Goal: Information Seeking & Learning: Learn about a topic

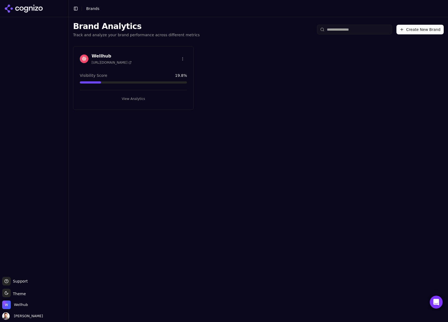
click at [103, 55] on h3 "Wellhub" at bounding box center [112, 56] width 40 height 6
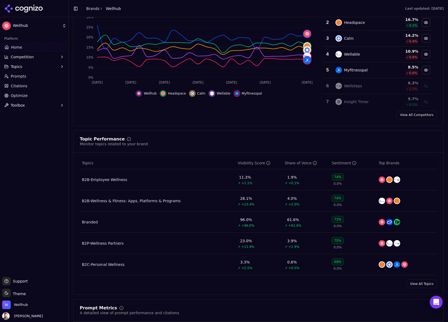
scroll to position [126, 0]
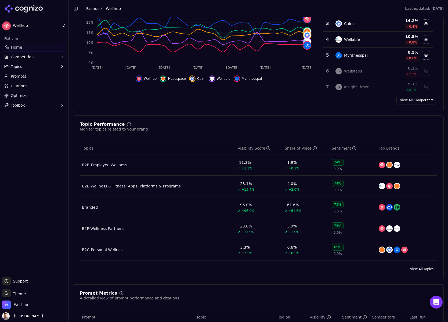
click at [141, 186] on div "B2B-Wellness & Fitness: Apps, Platforms & Programs" at bounding box center [131, 185] width 99 height 5
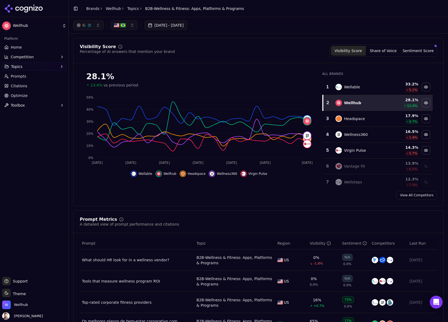
click at [123, 24] on img "button" at bounding box center [122, 25] width 5 height 5
click at [159, 55] on div "[GEOGRAPHIC_DATA]" at bounding box center [140, 55] width 57 height 9
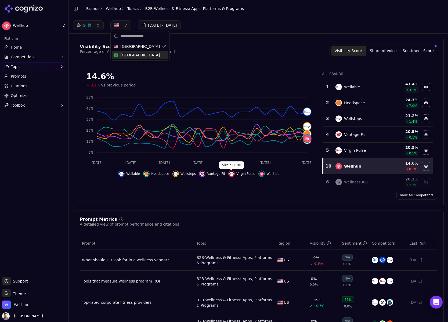
click at [230, 173] on img "Hide virgin pulse data" at bounding box center [231, 174] width 4 height 4
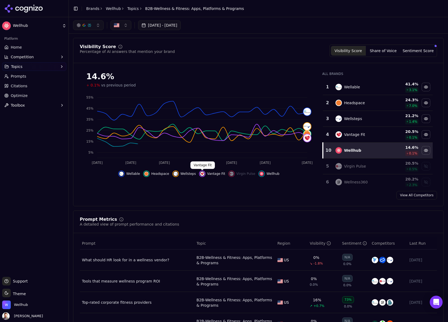
click at [201, 172] on img "Hide vantage fit data" at bounding box center [202, 174] width 4 height 4
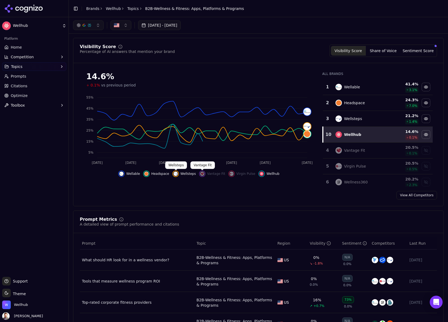
click at [175, 175] on img "Hide wellsteps data" at bounding box center [176, 174] width 4 height 4
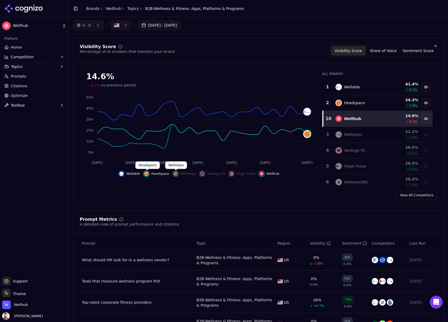
click at [146, 175] on img "Hide headspace data" at bounding box center [146, 174] width 4 height 4
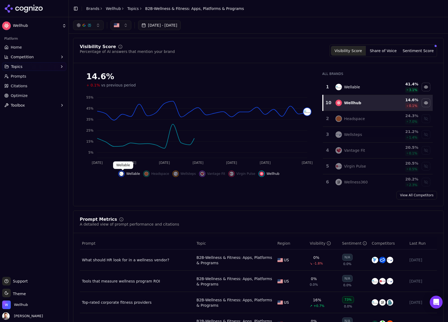
click at [122, 175] on img "Hide wellable data" at bounding box center [121, 174] width 4 height 4
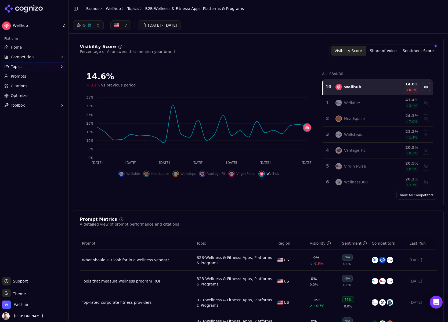
click at [165, 24] on button "[DATE] - [DATE]" at bounding box center [159, 25] width 43 height 10
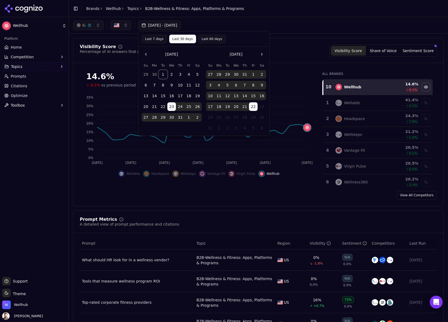
click at [164, 73] on button "1" at bounding box center [163, 74] width 9 height 9
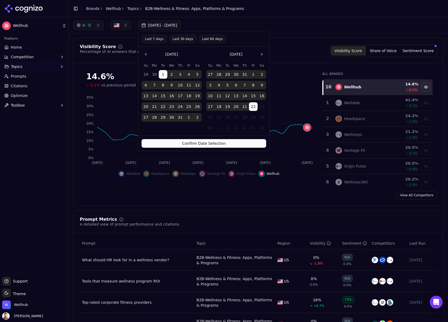
click at [220, 143] on button "Confirm Date Selection" at bounding box center [204, 143] width 125 height 9
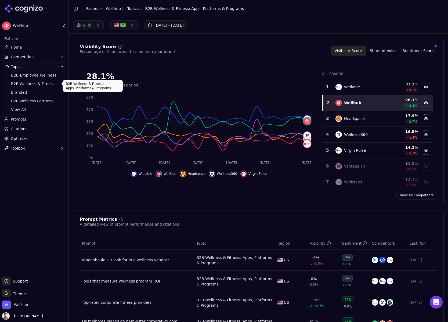
click at [31, 80] on link "B2B-Wellness & Fitness: Apps, Platforms & Programs" at bounding box center [34, 84] width 51 height 8
click at [40, 83] on span "B2B-Wellness & Fitness: Apps, Platforms & Programs" at bounding box center [34, 83] width 47 height 5
click at [181, 25] on button "[DATE] - [DATE]" at bounding box center [166, 25] width 43 height 10
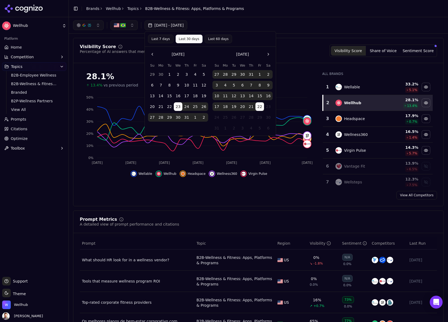
click at [169, 73] on button "1" at bounding box center [169, 74] width 9 height 9
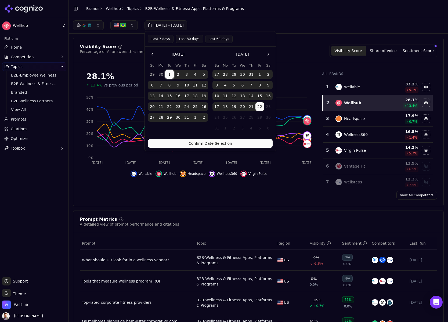
click at [230, 144] on button "Confirm Date Selection" at bounding box center [210, 143] width 125 height 9
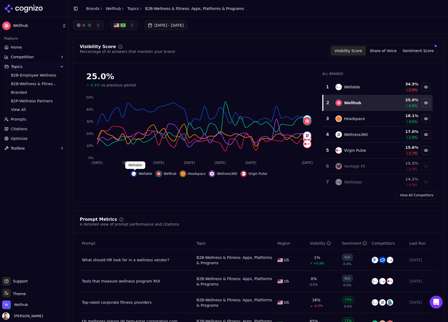
click at [134, 174] on img "Hide wellable data" at bounding box center [134, 174] width 4 height 4
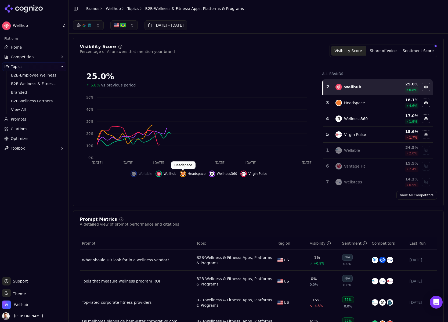
click at [184, 173] on img "Hide headspace data" at bounding box center [183, 174] width 4 height 4
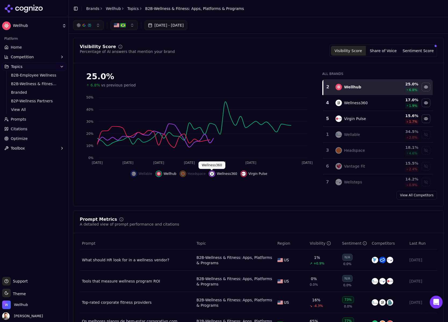
click at [213, 174] on img "Hide wellness360 data" at bounding box center [212, 174] width 4 height 4
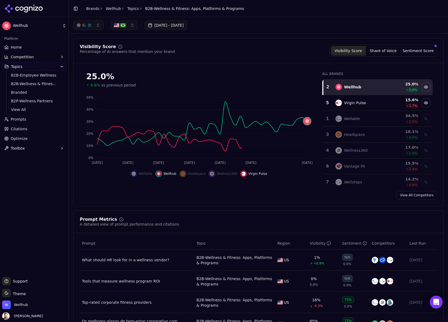
click at [244, 171] on button "Virgin Pulse" at bounding box center [253, 174] width 27 height 6
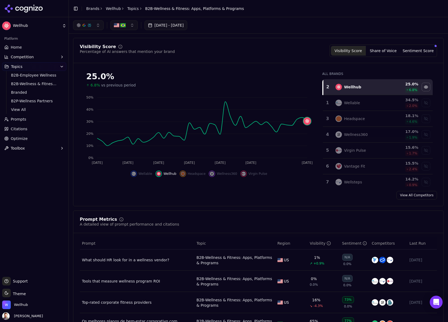
click at [134, 24] on button "button" at bounding box center [123, 25] width 27 height 10
click at [157, 56] on div "[GEOGRAPHIC_DATA]" at bounding box center [140, 55] width 57 height 9
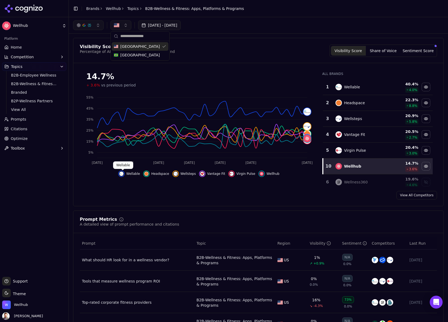
click at [122, 174] on img "Hide wellable data" at bounding box center [121, 174] width 4 height 4
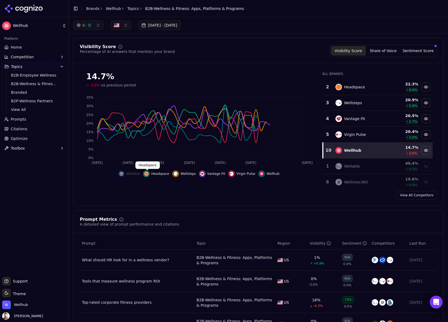
click at [149, 173] on img "Hide headspace data" at bounding box center [146, 174] width 4 height 4
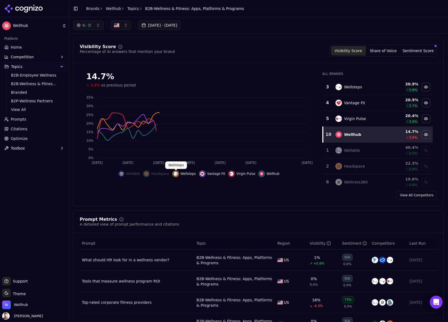
click at [178, 172] on div "Hide wellsteps data" at bounding box center [175, 174] width 6 height 6
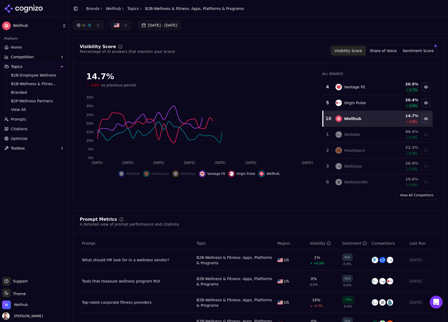
click at [200, 173] on div "Hide vantage fit data" at bounding box center [202, 174] width 6 height 6
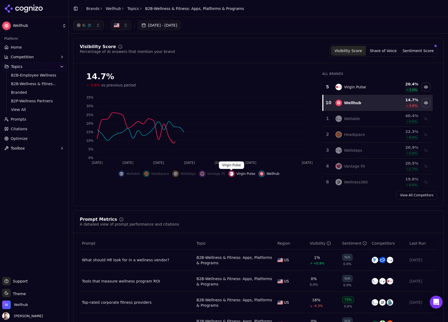
click at [232, 173] on img "Hide virgin pulse data" at bounding box center [231, 174] width 4 height 4
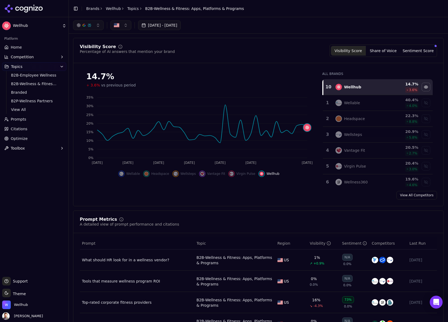
click at [166, 25] on button "[DATE] - [DATE]" at bounding box center [159, 25] width 43 height 10
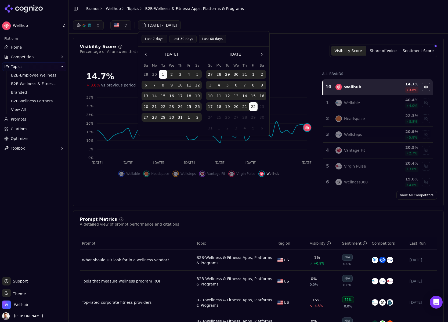
click at [148, 55] on button "Go to the Previous Month" at bounding box center [146, 54] width 9 height 9
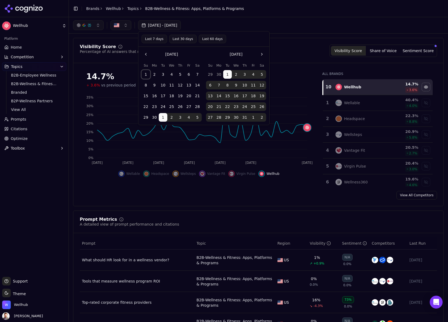
click at [146, 74] on button "1" at bounding box center [146, 74] width 9 height 9
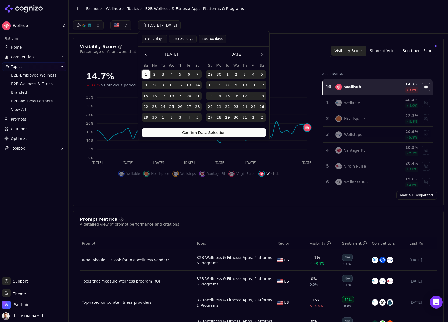
click at [214, 134] on button "Confirm Date Selection" at bounding box center [204, 132] width 125 height 9
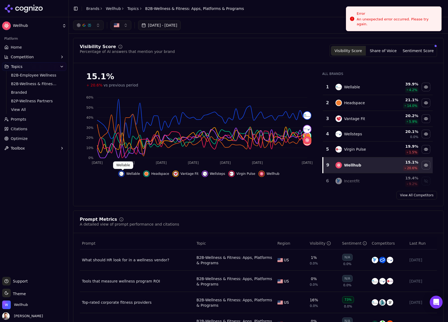
click at [125, 173] on div "Hide wellable data" at bounding box center [121, 174] width 6 height 6
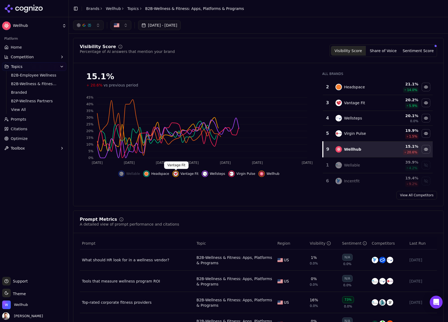
click at [176, 174] on img "Hide vantage fit data" at bounding box center [176, 174] width 4 height 4
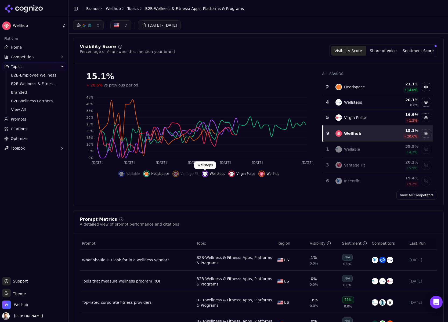
click at [207, 174] on div "Hide wellsteps data" at bounding box center [205, 174] width 6 height 6
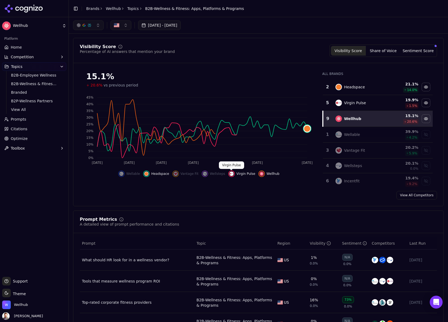
click at [230, 172] on img "Hide virgin pulse data" at bounding box center [231, 174] width 4 height 4
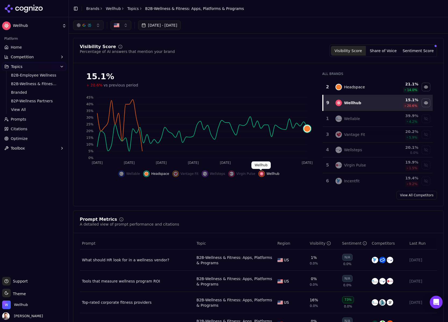
click at [261, 174] on img "Hide wellhub data" at bounding box center [261, 174] width 4 height 4
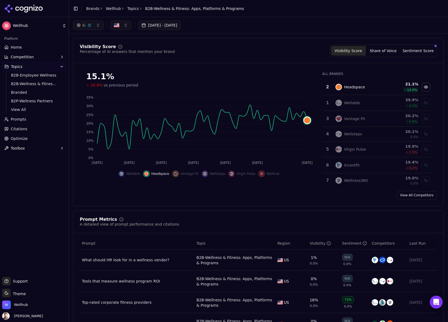
click at [97, 85] on span "20.6%" at bounding box center [97, 84] width 12 height 5
click at [147, 173] on img "Hide headspace data" at bounding box center [146, 174] width 4 height 4
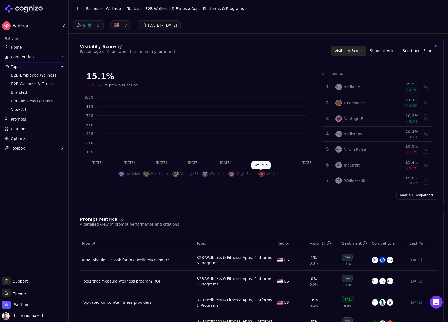
click at [262, 173] on img "Show wellhub data" at bounding box center [261, 174] width 4 height 4
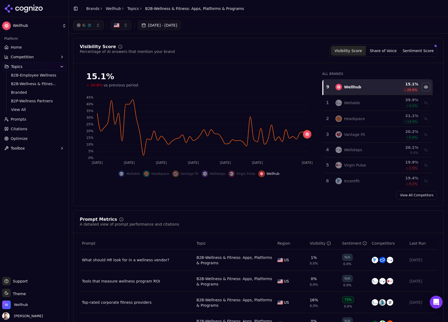
click at [161, 25] on button "Jun 01, 2025 - Aug 22, 2025" at bounding box center [159, 25] width 43 height 10
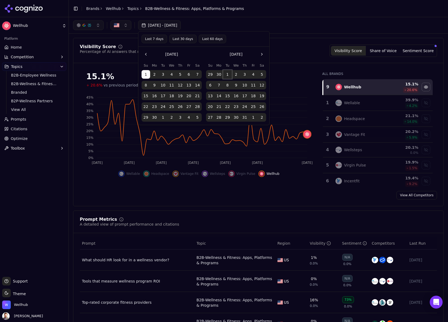
click at [228, 75] on button "1" at bounding box center [227, 74] width 9 height 9
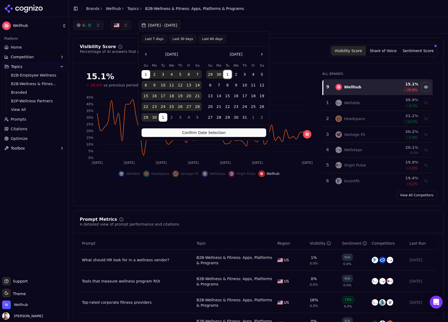
click at [228, 75] on button "1" at bounding box center [227, 74] width 9 height 9
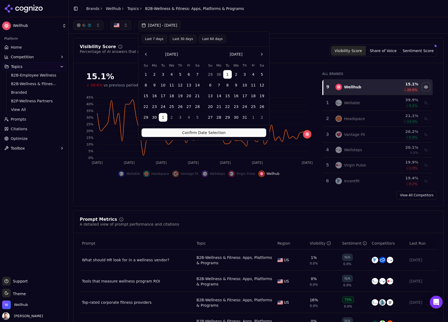
click at [262, 54] on button "Go to the Next Month" at bounding box center [262, 54] width 9 height 9
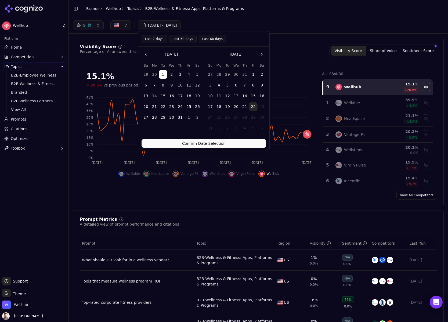
click at [254, 107] on button "22" at bounding box center [253, 106] width 9 height 9
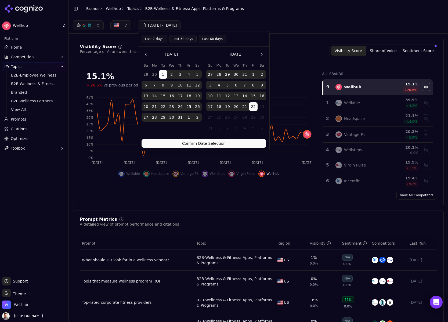
click at [217, 142] on button "Confirm Date Selection" at bounding box center [204, 143] width 125 height 9
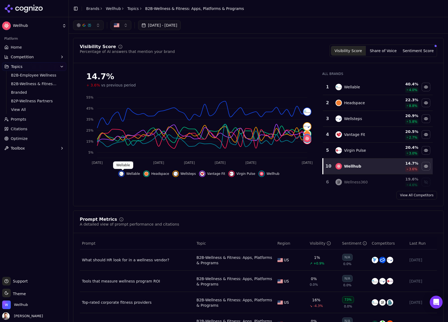
click at [123, 173] on img "Hide wellable data" at bounding box center [121, 174] width 4 height 4
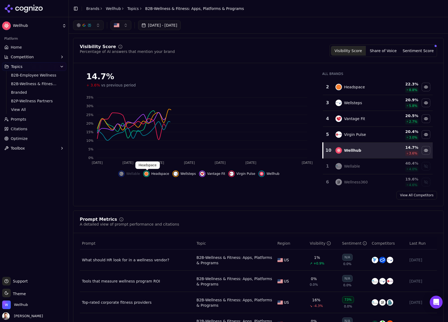
click at [145, 173] on img "Hide headspace data" at bounding box center [146, 174] width 4 height 4
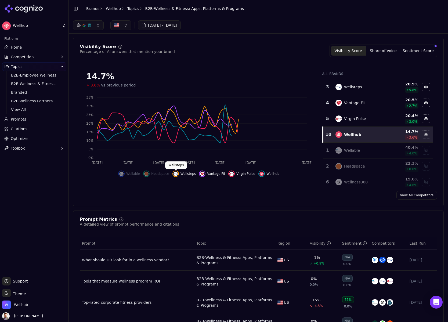
click at [176, 174] on img "Hide wellsteps data" at bounding box center [176, 174] width 4 height 4
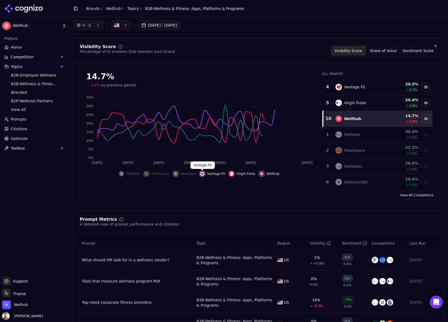
click at [201, 174] on img "Hide vantage fit data" at bounding box center [202, 174] width 4 height 4
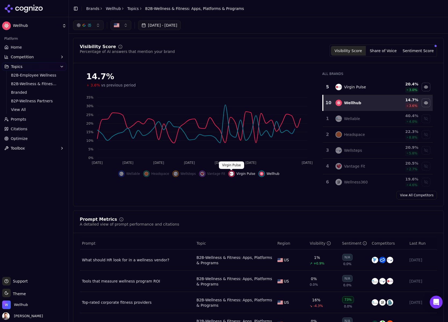
click at [233, 174] on img "Hide virgin pulse data" at bounding box center [231, 174] width 4 height 4
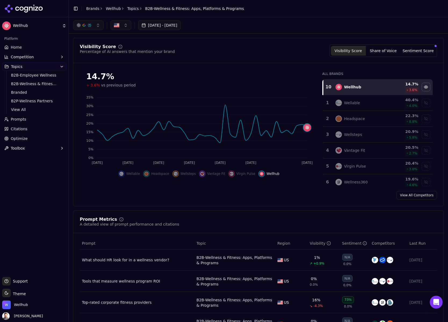
click at [380, 51] on button "Share of Voice" at bounding box center [383, 51] width 35 height 10
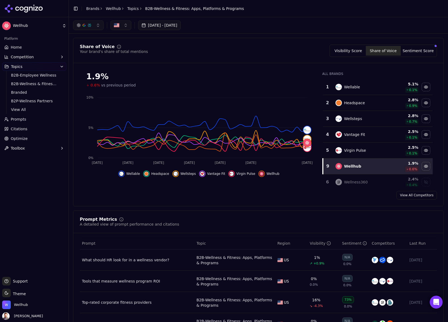
click at [416, 50] on button "Sentiment Score" at bounding box center [418, 51] width 35 height 10
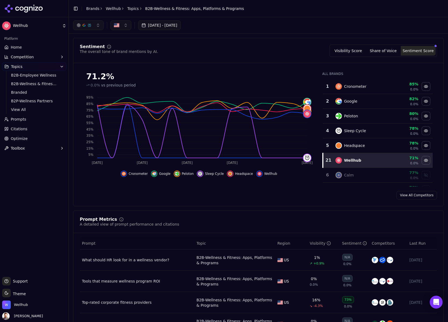
click at [125, 25] on button "button" at bounding box center [120, 25] width 21 height 10
click at [121, 53] on span "[GEOGRAPHIC_DATA]" at bounding box center [139, 54] width 39 height 5
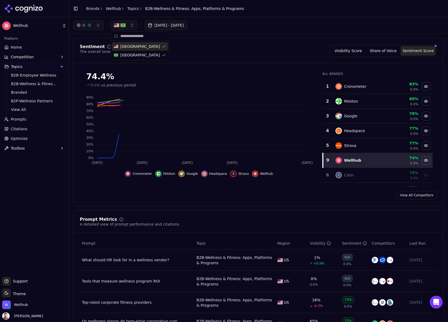
click at [131, 24] on button "button" at bounding box center [123, 25] width 27 height 10
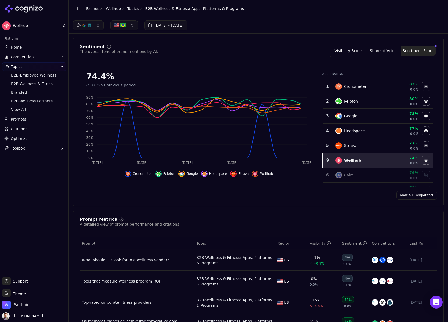
click at [131, 23] on button "button" at bounding box center [123, 25] width 27 height 10
click at [124, 47] on span "[GEOGRAPHIC_DATA]" at bounding box center [139, 46] width 39 height 5
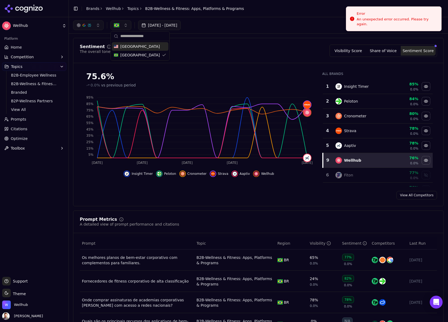
click at [354, 51] on button "Visibility Score" at bounding box center [348, 51] width 35 height 10
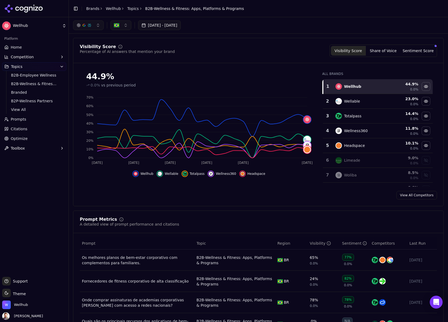
click at [166, 27] on button "[DATE] - [DATE]" at bounding box center [159, 25] width 43 height 10
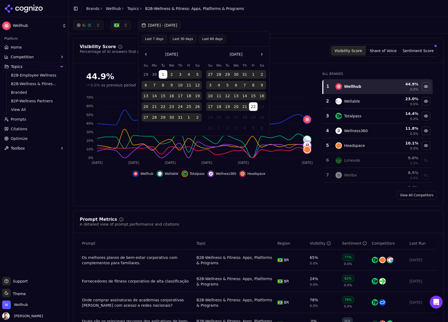
click at [299, 57] on div "Visibility Score Percentage of AI answers that mention your brand Visibility Sc…" at bounding box center [258, 54] width 370 height 19
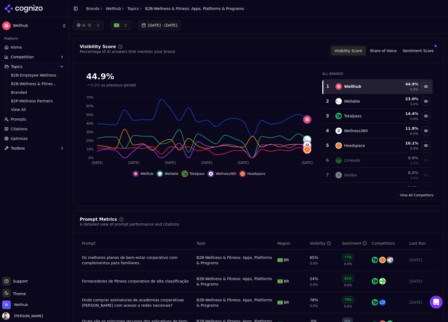
click at [163, 27] on button "[DATE] - [DATE]" at bounding box center [159, 25] width 43 height 10
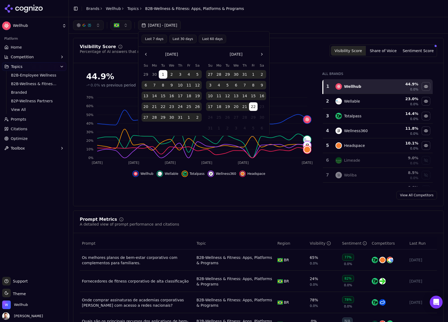
click at [144, 53] on button "Go to the Previous Month" at bounding box center [146, 54] width 9 height 9
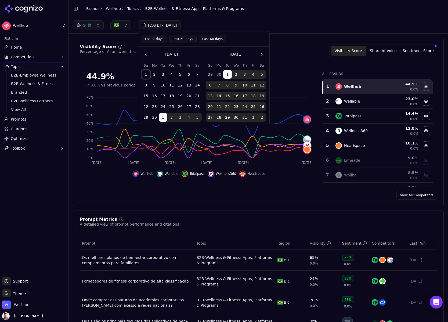
click at [146, 74] on button "1" at bounding box center [146, 74] width 9 height 9
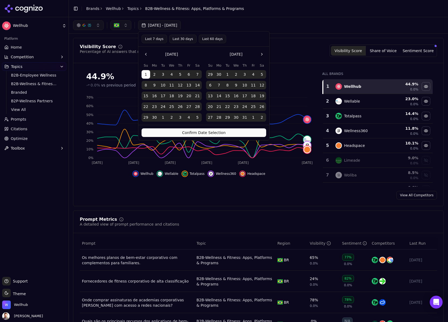
click at [212, 132] on button "Confirm Date Selection" at bounding box center [204, 132] width 125 height 9
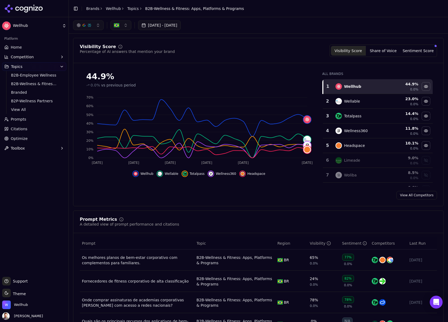
click at [127, 25] on button "button" at bounding box center [120, 25] width 21 height 10
click at [149, 44] on div "[GEOGRAPHIC_DATA]" at bounding box center [140, 46] width 57 height 9
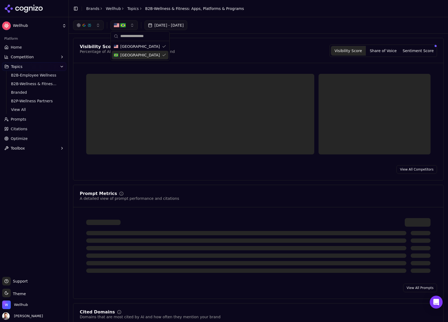
click at [159, 52] on div "[GEOGRAPHIC_DATA]" at bounding box center [140, 55] width 57 height 9
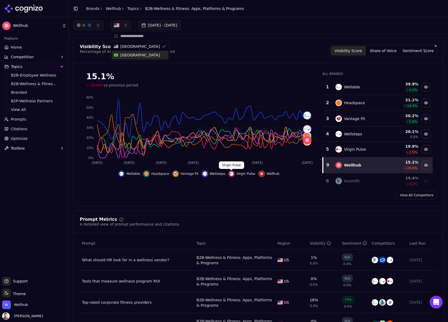
click at [232, 174] on img "Hide virgin pulse data" at bounding box center [231, 174] width 4 height 4
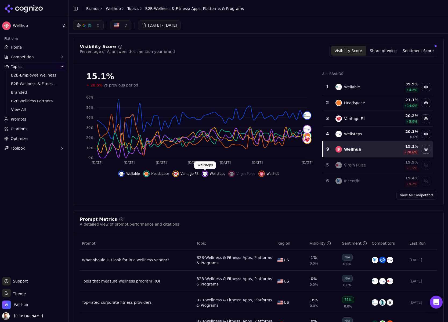
click at [206, 175] on img "Hide wellsteps data" at bounding box center [205, 174] width 4 height 4
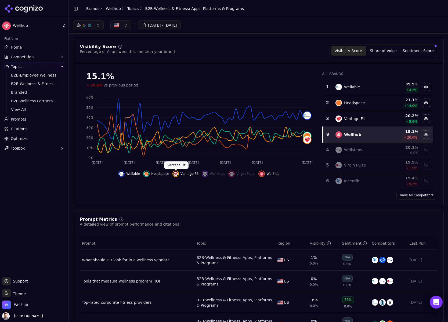
click at [176, 175] on img "Hide vantage fit data" at bounding box center [176, 174] width 4 height 4
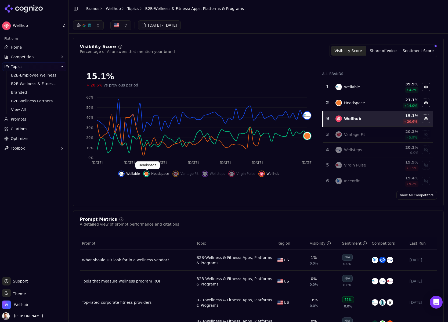
click at [149, 175] on img "Hide headspace data" at bounding box center [146, 174] width 4 height 4
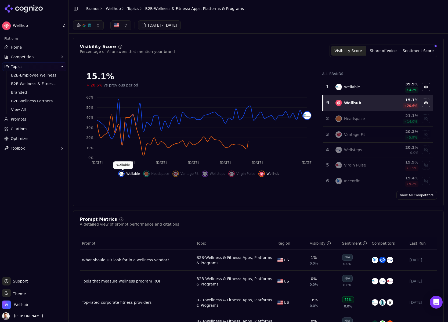
click at [124, 175] on img "Hide wellable data" at bounding box center [121, 174] width 4 height 4
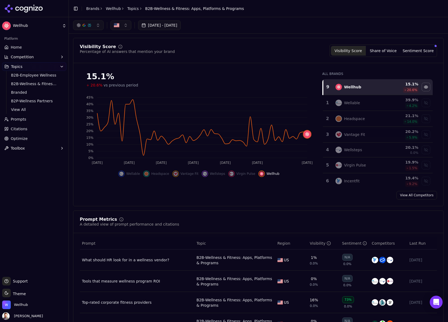
click at [409, 90] on span "20.6 %" at bounding box center [412, 90] width 10 height 4
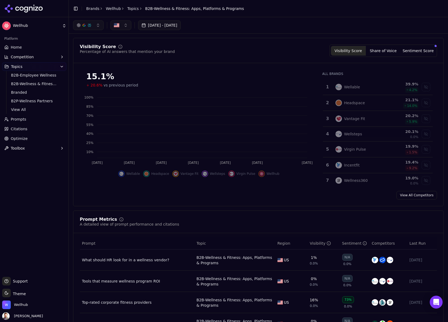
click at [409, 90] on span "4.2 %" at bounding box center [413, 90] width 8 height 4
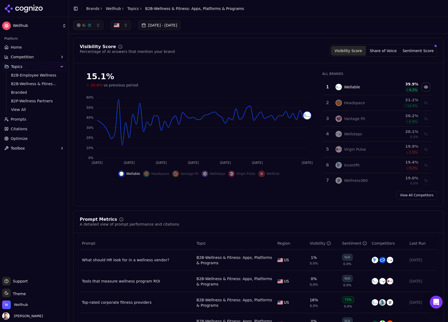
click at [392, 105] on div "14.0 %" at bounding box center [404, 105] width 28 height 5
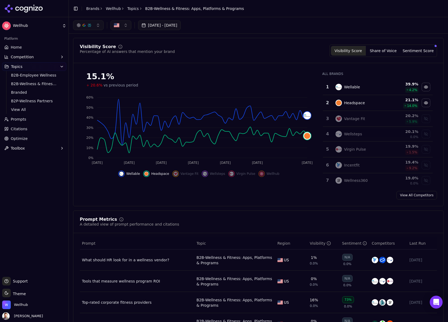
click at [387, 87] on td "Wellable" at bounding box center [360, 87] width 57 height 16
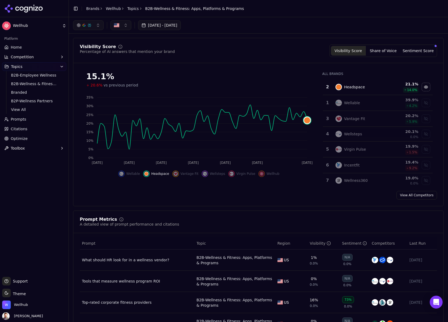
click at [387, 87] on td "Headspace" at bounding box center [360, 87] width 57 height 16
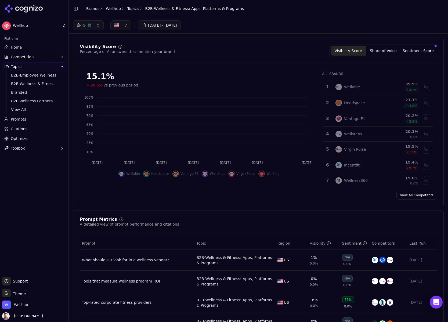
click at [262, 176] on div "Show wellhub data" at bounding box center [261, 174] width 6 height 6
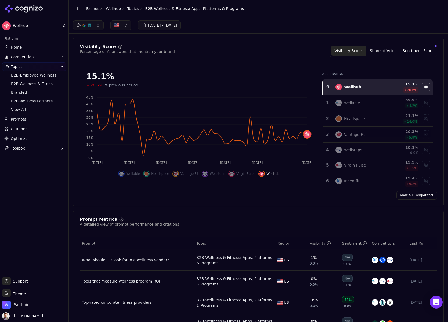
click at [126, 26] on button "button" at bounding box center [120, 25] width 21 height 10
click at [129, 53] on span "[GEOGRAPHIC_DATA]" at bounding box center [139, 54] width 39 height 5
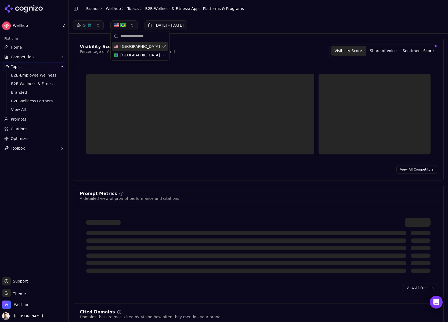
click at [131, 25] on button "button" at bounding box center [123, 25] width 27 height 10
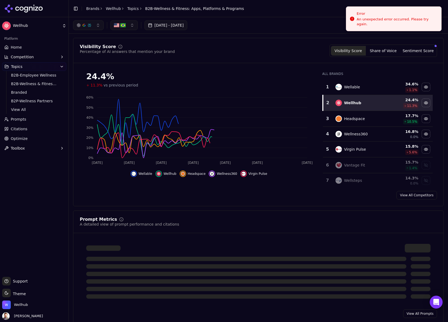
click at [134, 27] on button "button" at bounding box center [123, 25] width 27 height 10
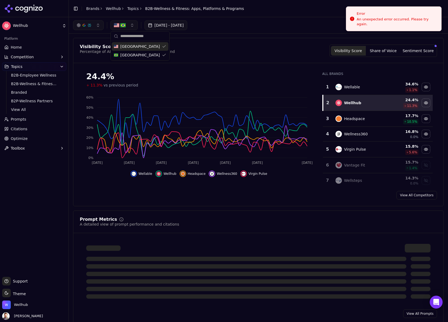
click at [127, 47] on span "[GEOGRAPHIC_DATA]" at bounding box center [139, 46] width 39 height 5
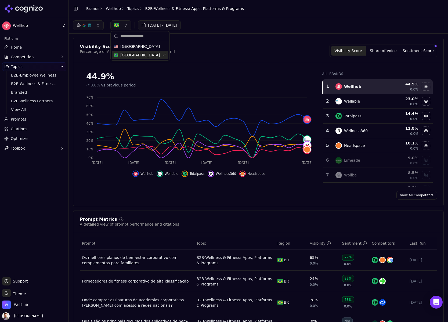
click at [194, 53] on div "Visibility Score Percentage of AI answers that mention your brand Visibility Sc…" at bounding box center [258, 51] width 357 height 12
click at [159, 173] on img "Hide wellable data" at bounding box center [160, 174] width 4 height 4
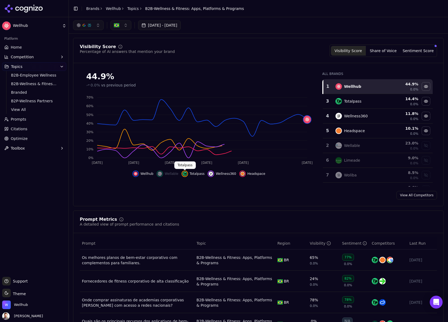
click at [185, 173] on img "Hide totalpass data" at bounding box center [185, 174] width 4 height 4
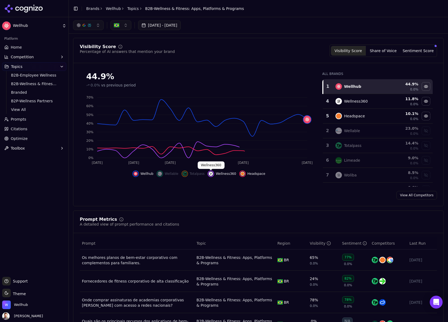
click at [211, 173] on img "Hide wellness360 data" at bounding box center [211, 174] width 4 height 4
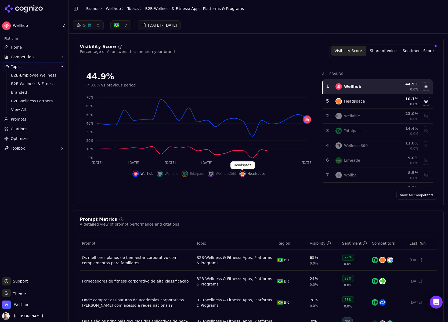
click at [243, 172] on img "Hide headspace data" at bounding box center [242, 174] width 4 height 4
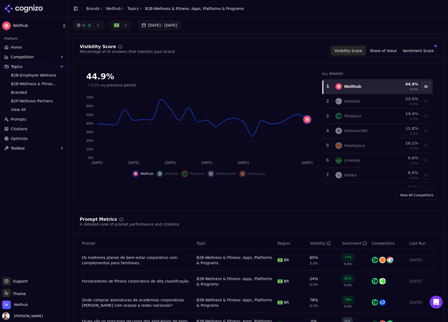
click at [157, 25] on button "Jun 01, 2025 - Aug 22, 2025" at bounding box center [159, 25] width 43 height 10
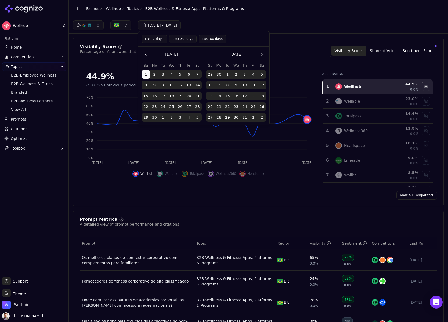
click at [157, 192] on div "View All Competitors" at bounding box center [258, 195] width 370 height 9
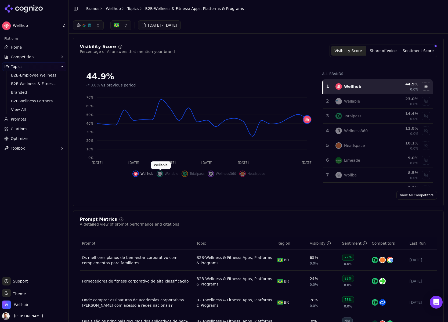
click at [162, 173] on img "Show wellable data" at bounding box center [160, 174] width 4 height 4
click at [187, 173] on div "Show totalpass data" at bounding box center [185, 174] width 6 height 6
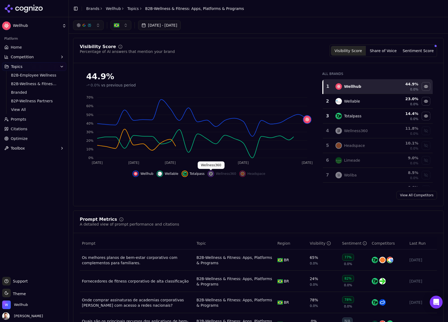
click at [212, 174] on img "Show wellness360 data" at bounding box center [211, 174] width 4 height 4
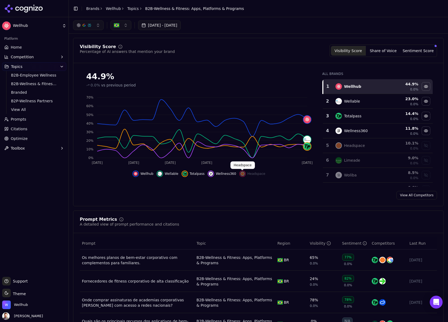
click at [241, 174] on img "Show headspace data" at bounding box center [242, 174] width 4 height 4
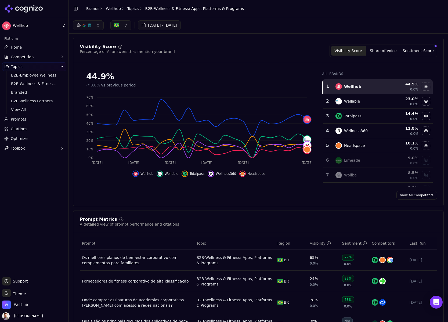
click at [95, 27] on button "button" at bounding box center [88, 25] width 31 height 10
click at [85, 56] on span "Google AI Overviews" at bounding box center [88, 57] width 34 height 11
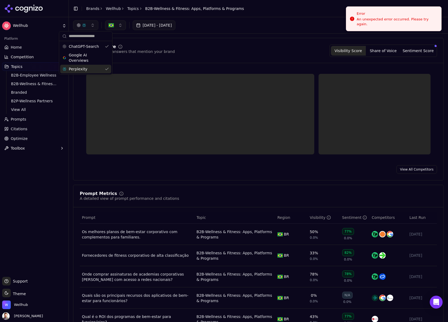
click at [85, 69] on span "Perplexity" at bounding box center [78, 68] width 19 height 5
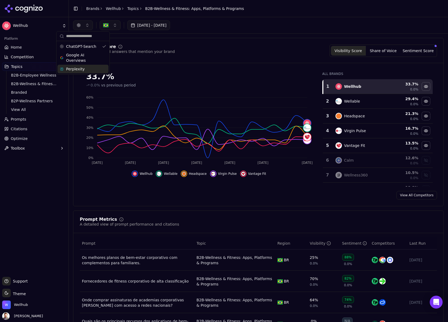
click at [114, 26] on button "button" at bounding box center [110, 25] width 21 height 10
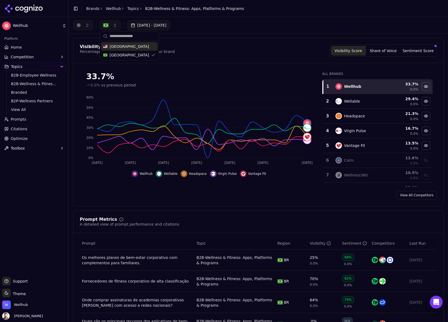
click at [113, 45] on span "[GEOGRAPHIC_DATA]" at bounding box center [129, 46] width 39 height 5
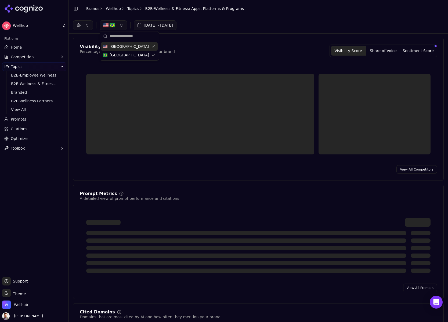
click at [119, 23] on button "button" at bounding box center [113, 25] width 27 height 10
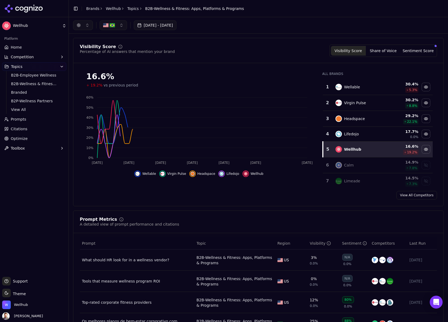
click at [121, 24] on button "button" at bounding box center [113, 25] width 27 height 10
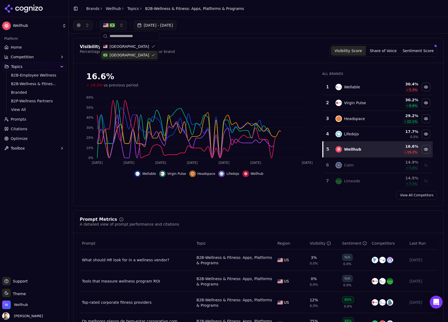
click at [118, 54] on span "[GEOGRAPHIC_DATA]" at bounding box center [129, 54] width 39 height 5
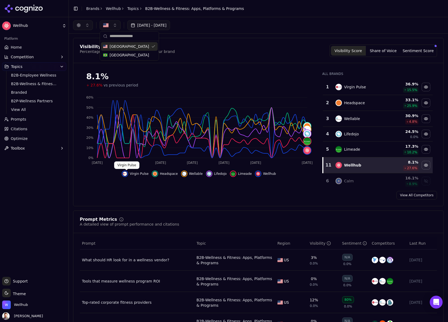
click at [127, 174] on img "Hide virgin pulse data" at bounding box center [125, 174] width 4 height 4
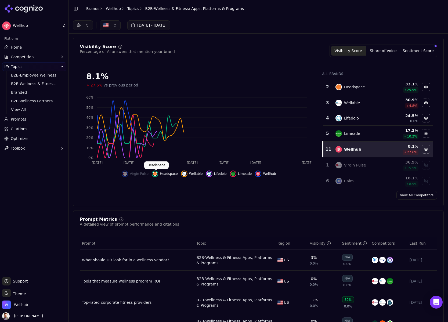
click at [159, 175] on button "Headspace" at bounding box center [165, 174] width 26 height 6
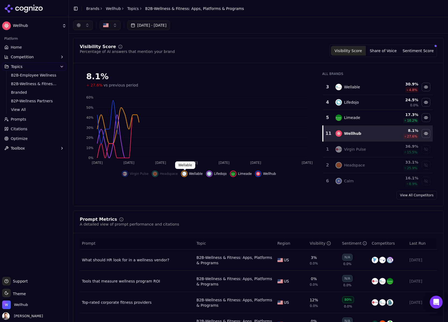
click at [186, 174] on img "Hide wellable data" at bounding box center [184, 174] width 4 height 4
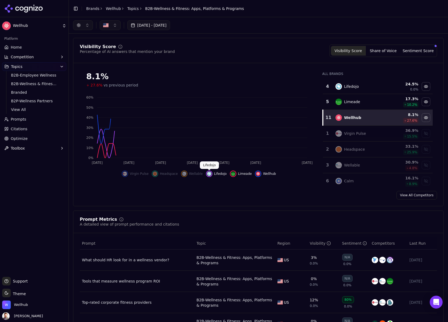
click at [210, 174] on img "Hide lifedojo data" at bounding box center [209, 174] width 4 height 4
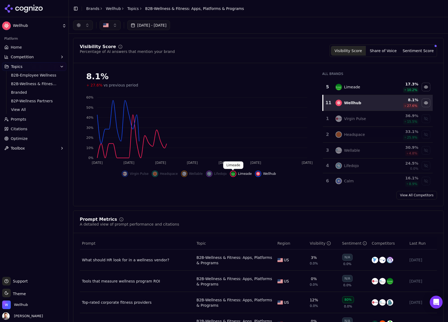
click at [236, 174] on button "Limeade" at bounding box center [241, 174] width 22 height 6
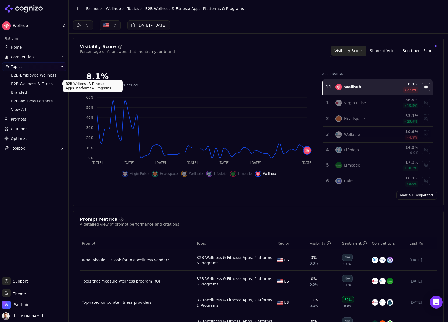
click at [24, 84] on span "B2B-Wellness & Fitness: Apps, Platforms & Programs" at bounding box center [34, 83] width 47 height 5
click at [87, 26] on button "button" at bounding box center [83, 25] width 20 height 10
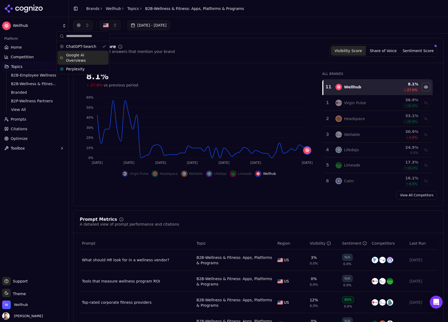
click at [75, 58] on span "Google AI Overviews" at bounding box center [83, 57] width 34 height 11
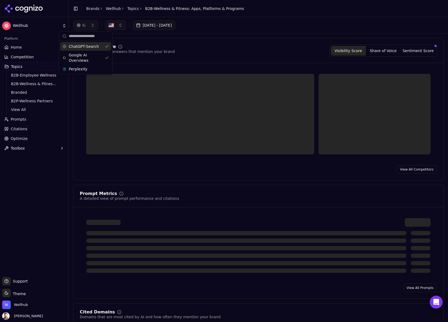
click at [92, 24] on button "button" at bounding box center [85, 25] width 25 height 10
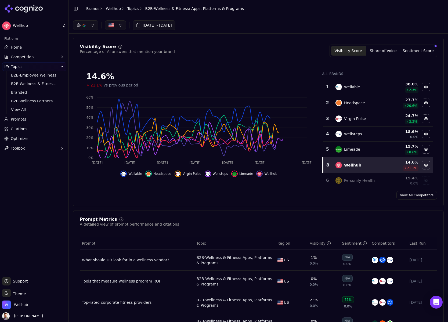
click at [94, 24] on button "button" at bounding box center [85, 25] width 25 height 10
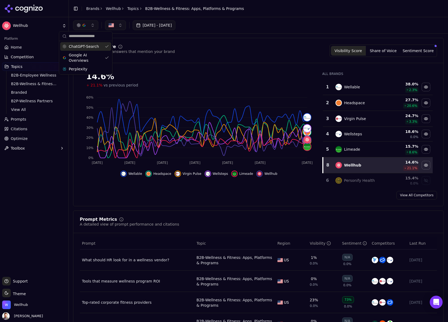
click at [89, 46] on span "ChatGPT-Search" at bounding box center [84, 46] width 30 height 5
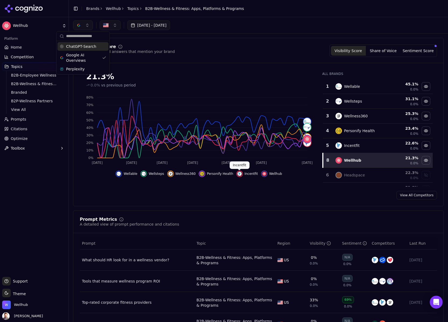
click at [239, 173] on img "Hide incentfit data" at bounding box center [239, 174] width 4 height 4
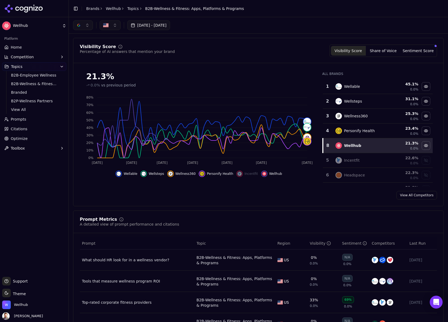
click at [203, 173] on img "Hide personify health data" at bounding box center [202, 174] width 4 height 4
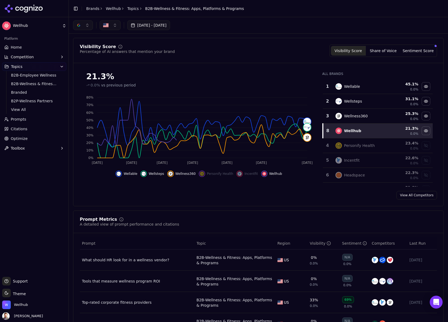
click at [172, 175] on div "Hide wellness360 data" at bounding box center [170, 174] width 6 height 6
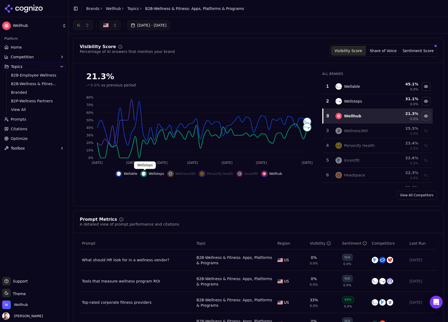
click at [143, 175] on img "Hide wellsteps data" at bounding box center [144, 174] width 4 height 4
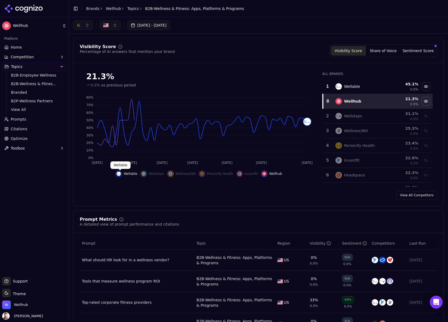
click at [120, 174] on img "Hide wellable data" at bounding box center [119, 174] width 4 height 4
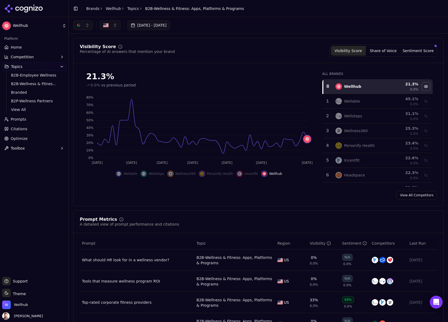
click at [122, 172] on div "Show wellable data" at bounding box center [119, 174] width 6 height 6
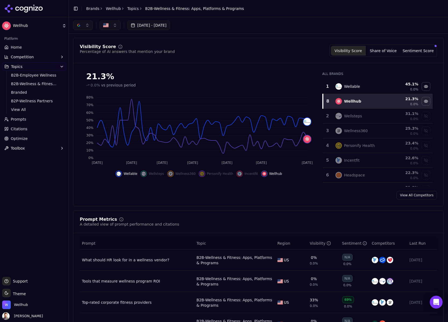
click at [81, 23] on button "button" at bounding box center [83, 25] width 20 height 10
click at [82, 67] on span "Perplexity" at bounding box center [75, 68] width 19 height 5
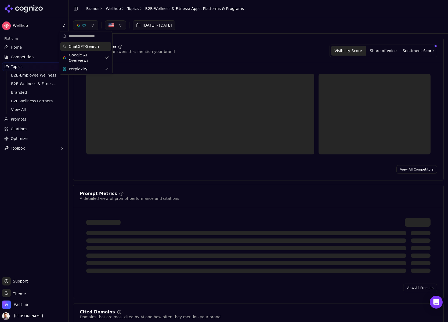
click at [92, 27] on button "button" at bounding box center [85, 25] width 25 height 10
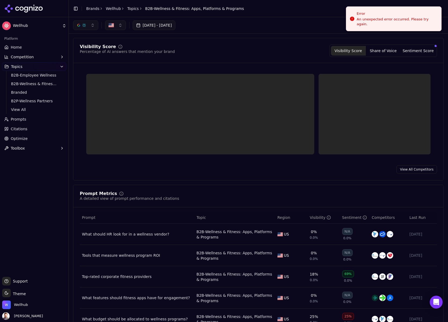
click at [92, 26] on button "button" at bounding box center [85, 25] width 25 height 10
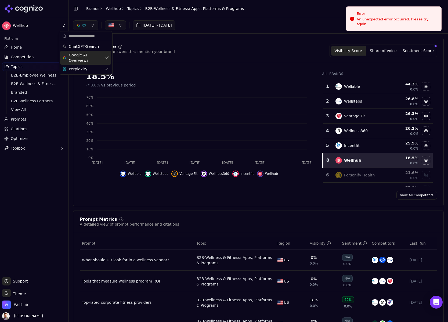
click at [107, 57] on div "Google AI Overviews" at bounding box center [85, 58] width 51 height 14
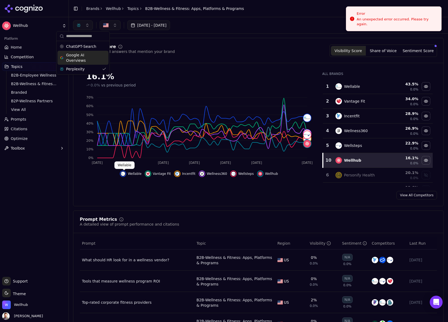
click at [125, 174] on img "Hide wellable data" at bounding box center [123, 174] width 4 height 4
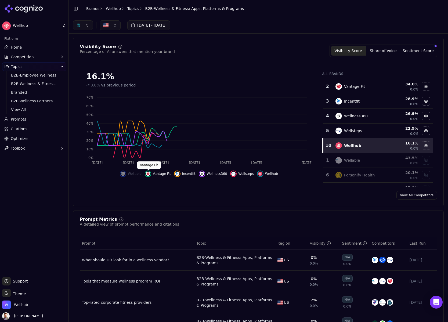
click at [150, 173] on img "Hide vantage fit data" at bounding box center [148, 174] width 4 height 4
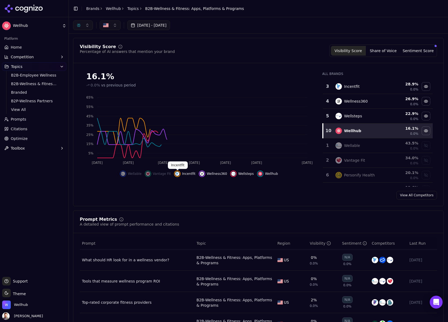
click at [177, 172] on img "Hide incentfit data" at bounding box center [177, 174] width 4 height 4
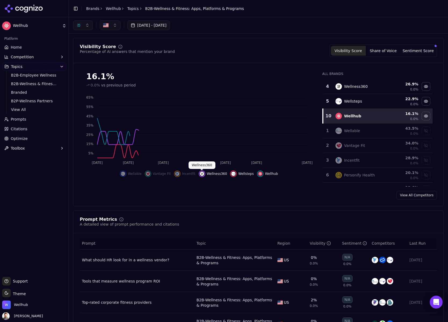
click at [204, 173] on div "Hide wellness360 data" at bounding box center [202, 174] width 6 height 6
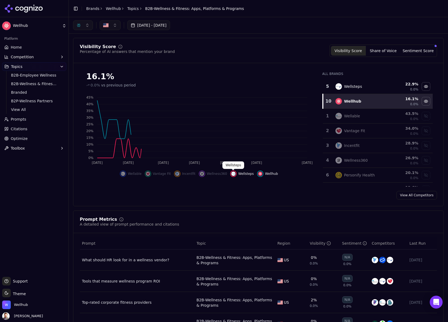
click at [236, 172] on button "Wellsteps" at bounding box center [241, 174] width 23 height 6
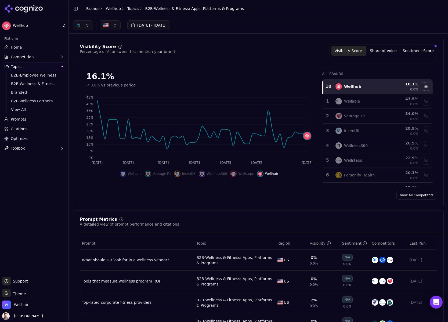
click at [112, 28] on button "button" at bounding box center [110, 25] width 21 height 10
click at [83, 22] on button "button" at bounding box center [83, 25] width 20 height 10
click at [75, 58] on span "Google AI Overviews" at bounding box center [83, 57] width 34 height 11
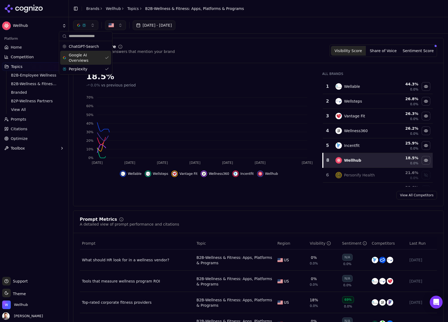
click at [90, 25] on button "button" at bounding box center [85, 25] width 25 height 10
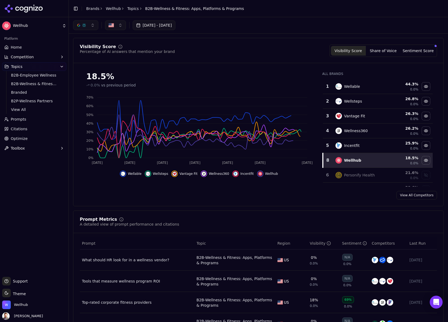
click at [91, 26] on button "button" at bounding box center [85, 25] width 25 height 10
click at [85, 47] on span "ChatGPT-Search" at bounding box center [84, 46] width 30 height 5
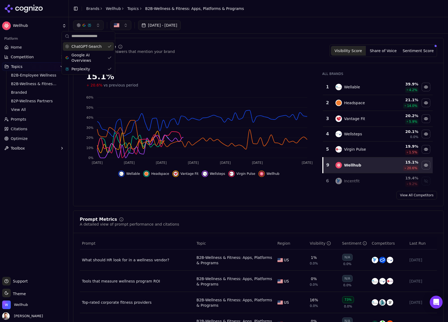
click at [119, 23] on img "button" at bounding box center [116, 25] width 5 height 5
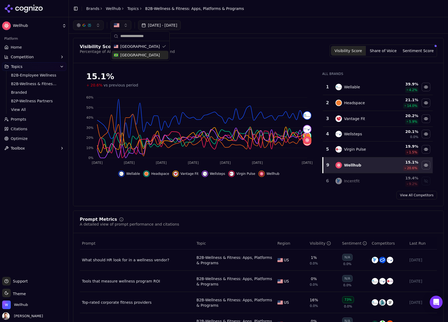
click at [118, 56] on img "Suggestions" at bounding box center [116, 55] width 4 height 4
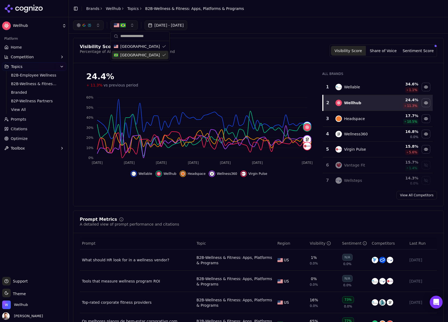
click at [139, 175] on button "Wellable" at bounding box center [142, 174] width 22 height 6
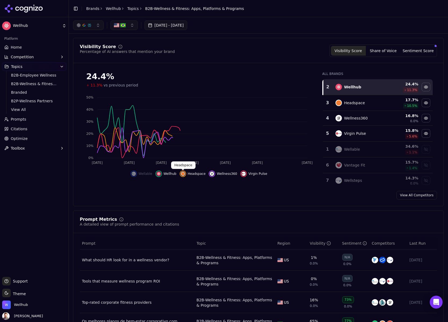
click at [186, 174] on div "Hide headspace data" at bounding box center [183, 174] width 6 height 6
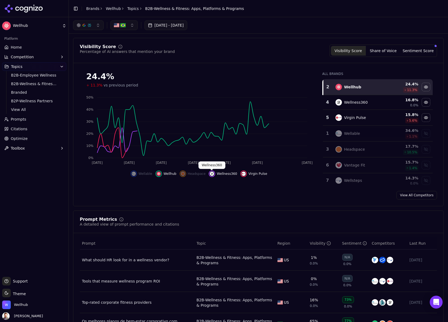
click at [211, 174] on img "Hide wellness360 data" at bounding box center [212, 174] width 4 height 4
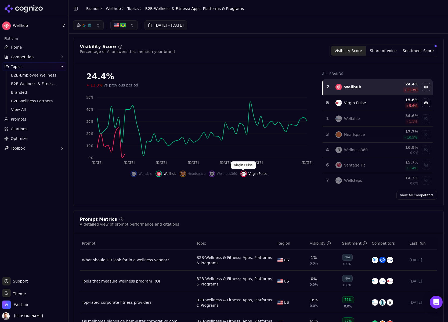
click at [247, 172] on button "Virgin Pulse" at bounding box center [253, 174] width 27 height 6
click at [133, 25] on button "button" at bounding box center [123, 25] width 27 height 10
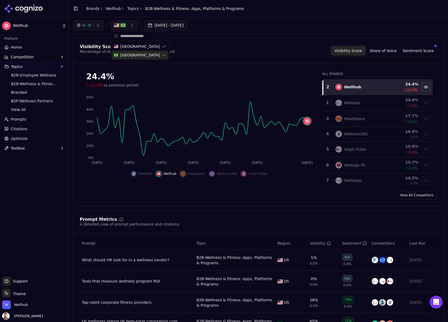
click at [130, 54] on div "[GEOGRAPHIC_DATA]" at bounding box center [140, 55] width 57 height 9
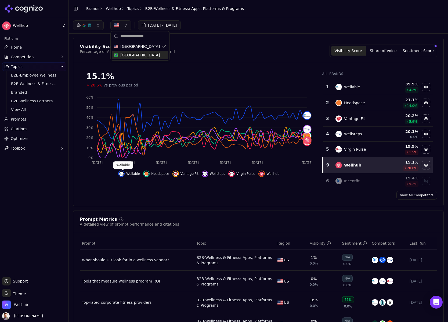
click at [123, 171] on span at bounding box center [122, 170] width 3 height 3
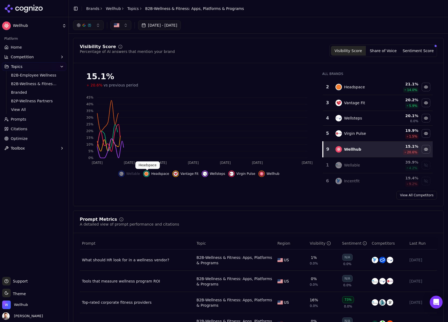
click at [148, 173] on img "Hide headspace data" at bounding box center [146, 174] width 4 height 4
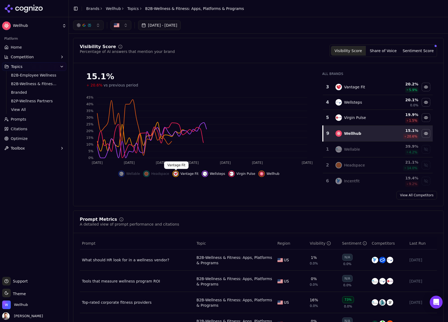
click at [177, 173] on img "Hide vantage fit data" at bounding box center [176, 174] width 4 height 4
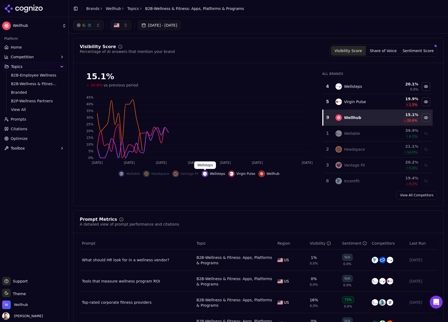
click at [206, 173] on img "Hide wellsteps data" at bounding box center [205, 174] width 4 height 4
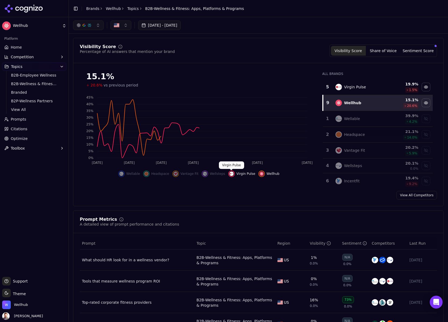
click at [233, 174] on img "Hide virgin pulse data" at bounding box center [231, 174] width 4 height 4
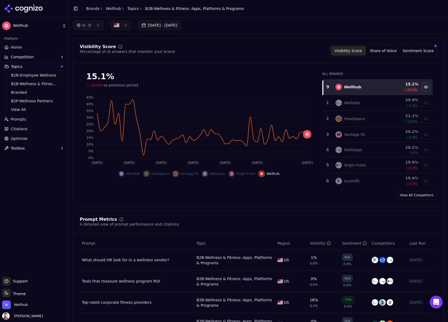
click at [125, 24] on button "button" at bounding box center [120, 25] width 21 height 10
click at [124, 25] on button "button" at bounding box center [120, 25] width 21 height 10
click at [122, 55] on span "[GEOGRAPHIC_DATA]" at bounding box center [139, 54] width 39 height 5
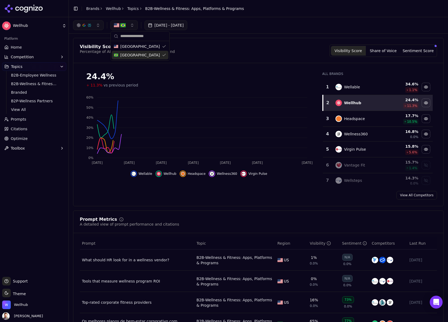
click at [125, 26] on img "button" at bounding box center [122, 25] width 5 height 5
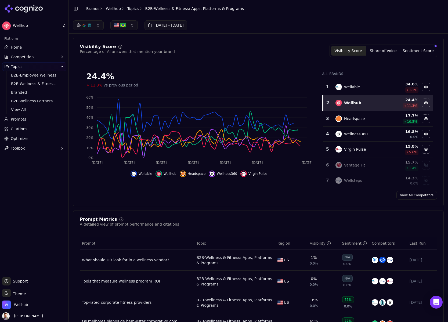
click at [131, 22] on button "button" at bounding box center [123, 25] width 27 height 10
click at [131, 48] on span "[GEOGRAPHIC_DATA]" at bounding box center [139, 46] width 39 height 5
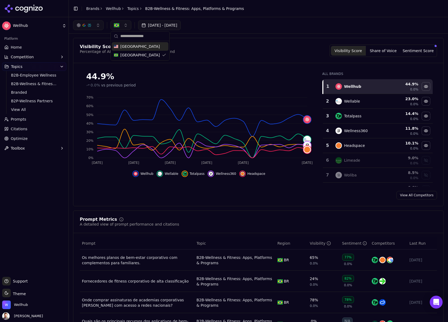
click at [163, 175] on div "Hide wellable data" at bounding box center [160, 174] width 6 height 6
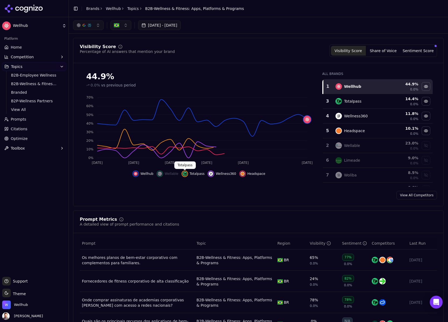
click at [185, 174] on img "Hide totalpass data" at bounding box center [185, 174] width 4 height 4
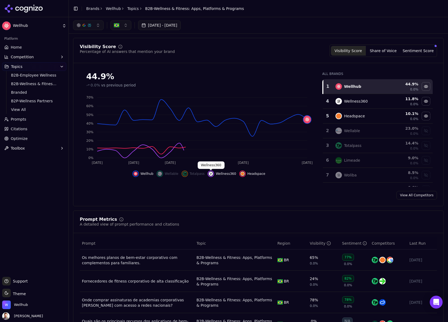
click at [212, 174] on img "Hide wellness360 data" at bounding box center [211, 174] width 4 height 4
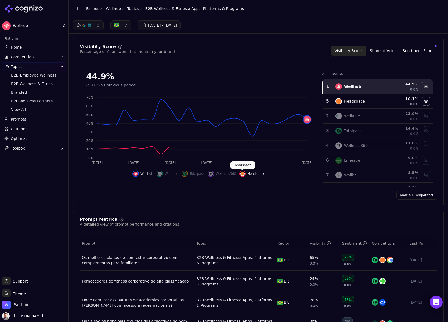
click at [243, 174] on img "Hide headspace data" at bounding box center [242, 174] width 4 height 4
